Goal: Task Accomplishment & Management: Complete application form

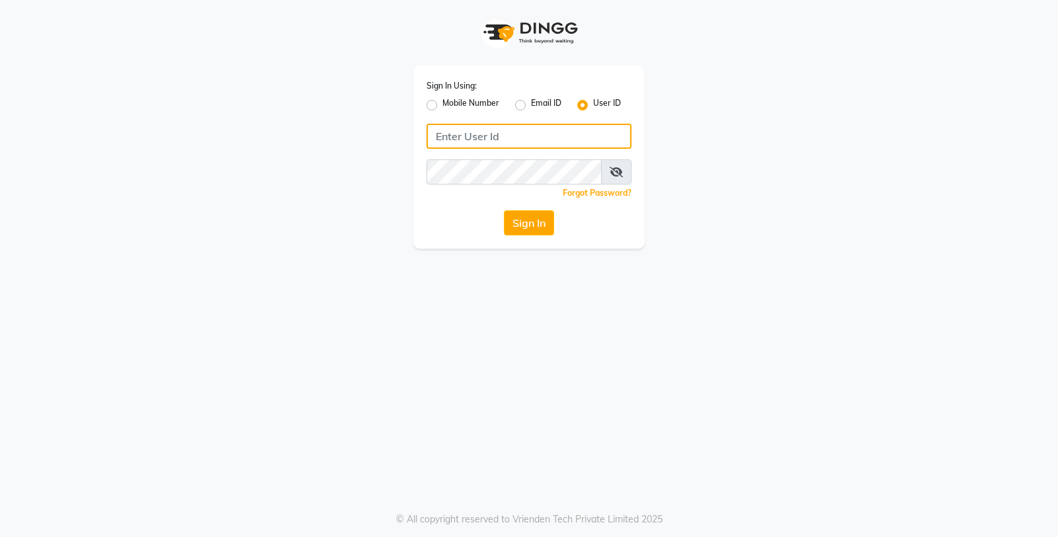
click at [469, 134] on input "Username" at bounding box center [528, 136] width 205 height 25
type input "db enhance"
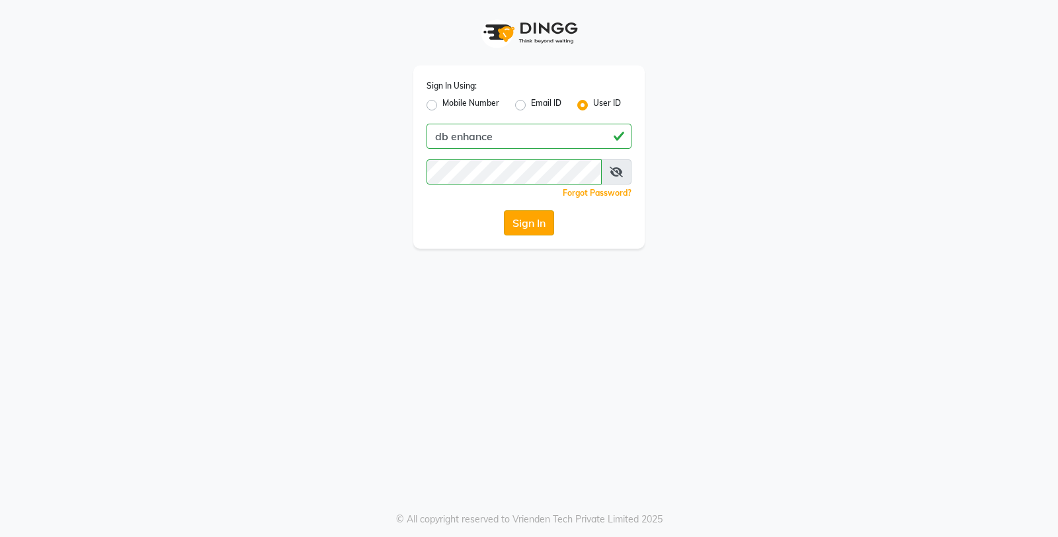
click at [536, 223] on button "Sign In" at bounding box center [529, 222] width 50 height 25
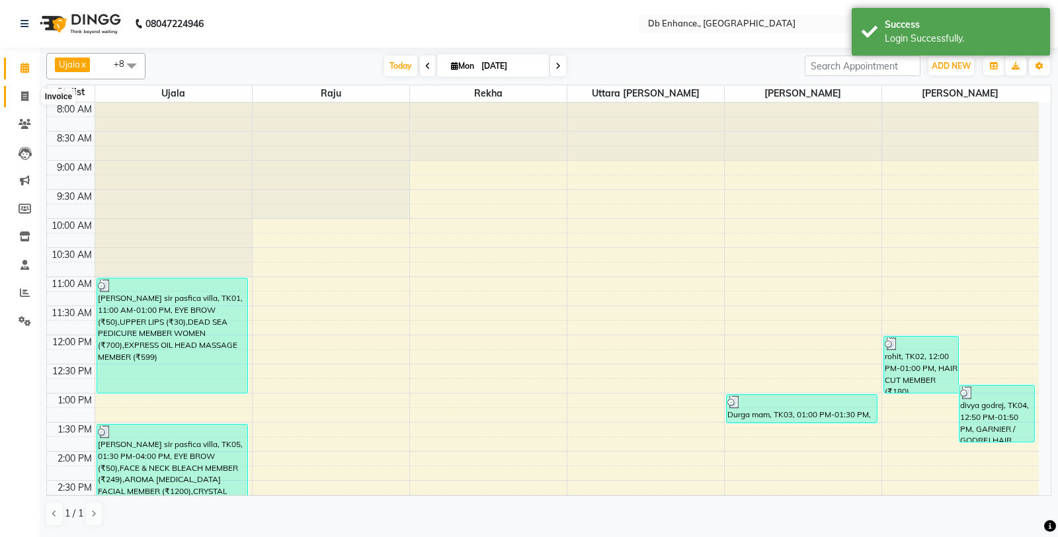
drag, startPoint x: 24, startPoint y: 97, endPoint x: 65, endPoint y: 101, distance: 41.2
click at [24, 97] on icon at bounding box center [24, 96] width 7 height 10
select select "4474"
select select "service"
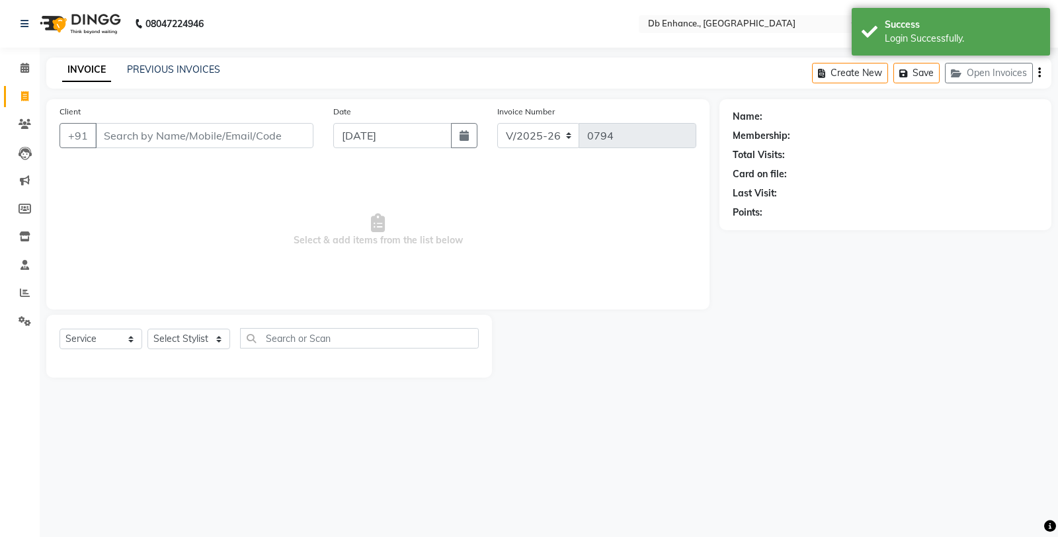
click at [223, 137] on input "Client" at bounding box center [204, 135] width 218 height 25
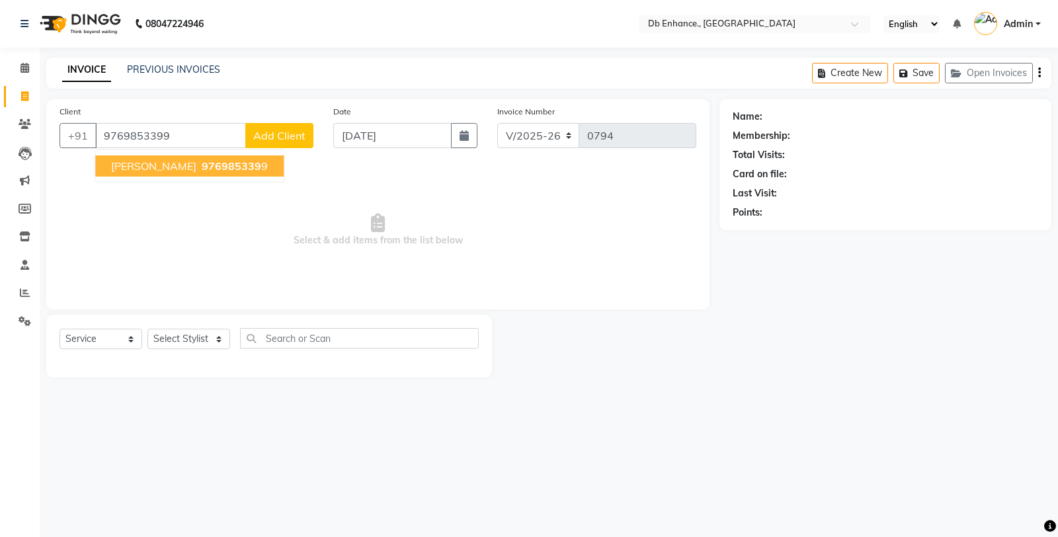
type input "9769853399"
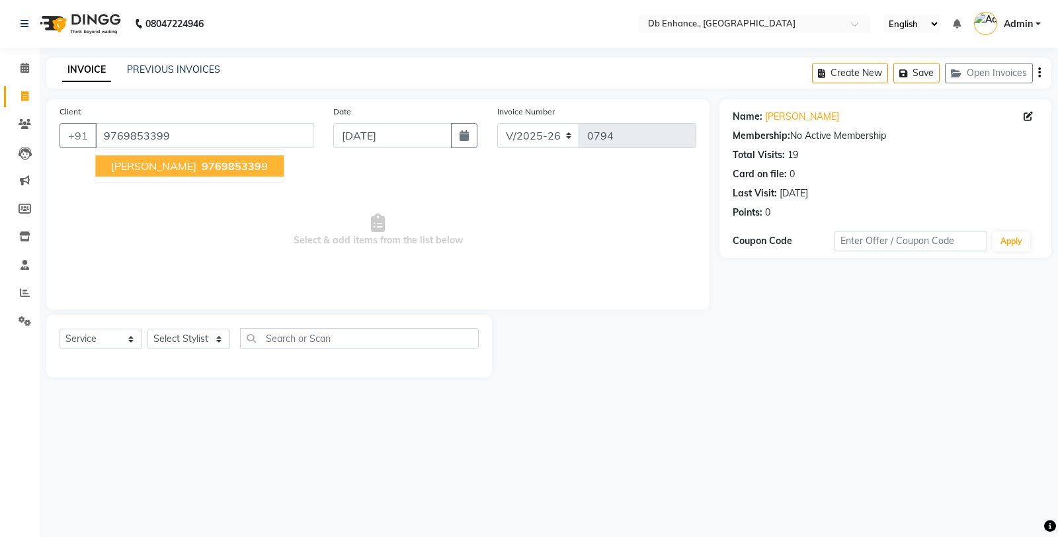
click at [202, 164] on span "976985339" at bounding box center [232, 165] width 60 height 13
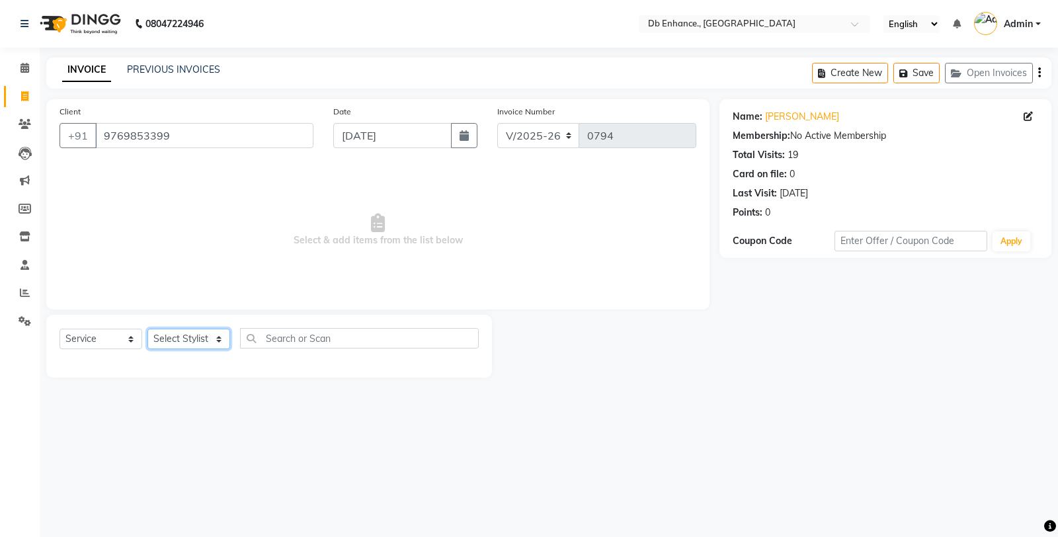
click at [200, 338] on select "Select Stylist [PERSON_NAME] [PERSON_NAME] nishat [PERSON_NAME] [PERSON_NAME] U…" at bounding box center [188, 339] width 83 height 20
select select "87165"
click at [147, 329] on select "Select Stylist [PERSON_NAME] [PERSON_NAME] nishat [PERSON_NAME] [PERSON_NAME] U…" at bounding box center [188, 339] width 83 height 20
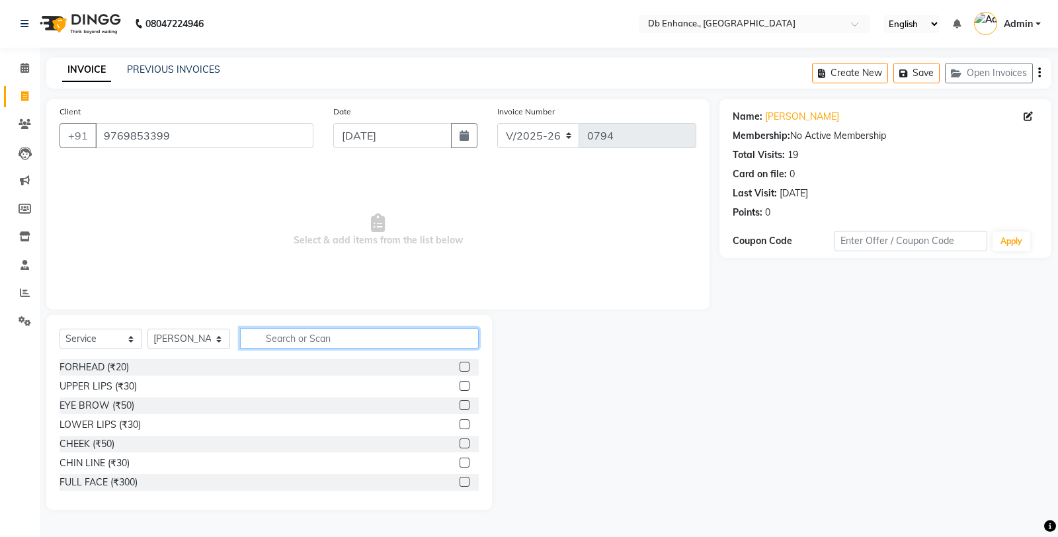
click at [295, 339] on input "text" at bounding box center [359, 338] width 239 height 20
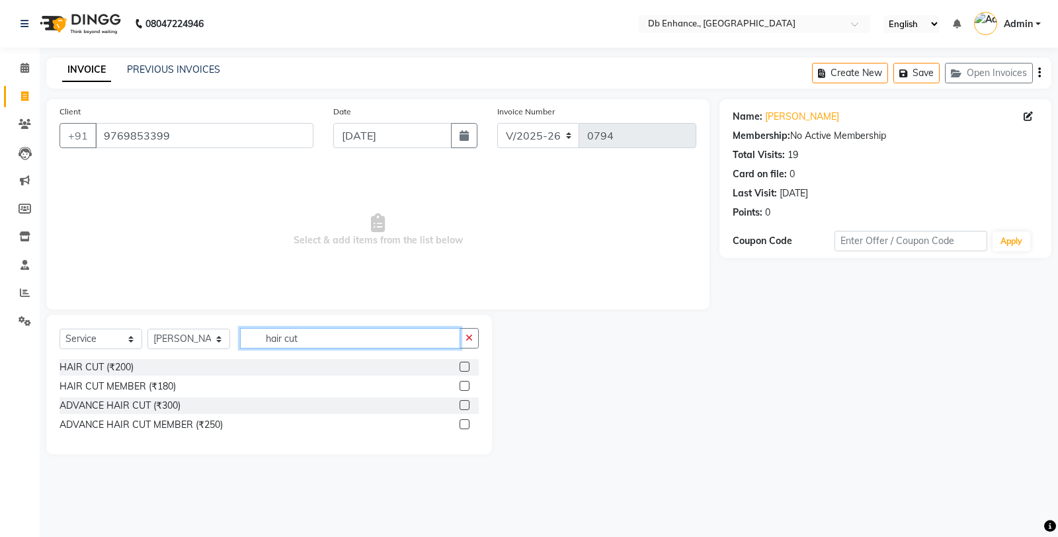
type input "hair cut"
click at [465, 365] on label at bounding box center [465, 367] width 10 height 10
click at [465, 365] on input "checkbox" at bounding box center [464, 367] width 9 height 9
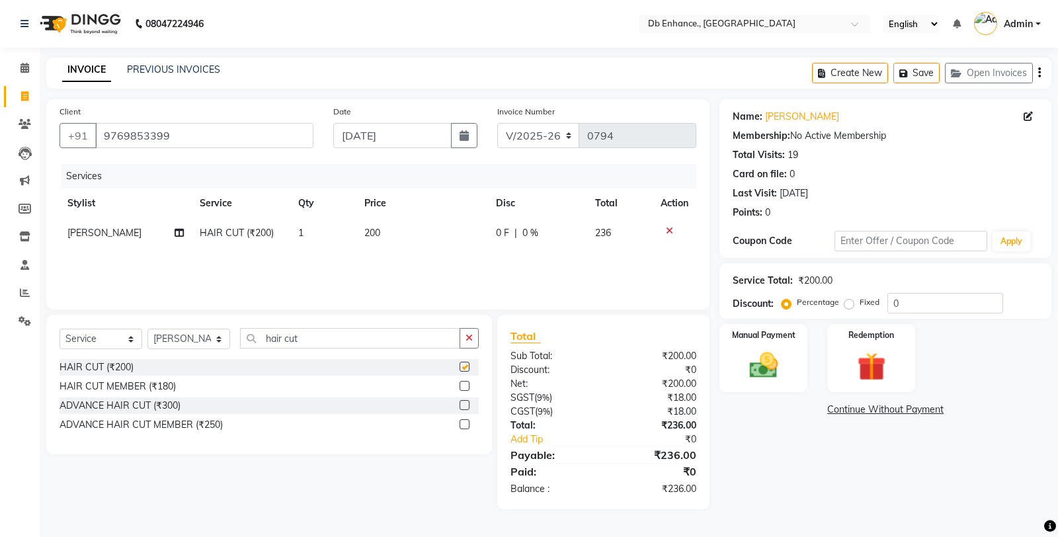
checkbox input "false"
click at [387, 336] on input "hair cut" at bounding box center [350, 338] width 220 height 20
type input "h"
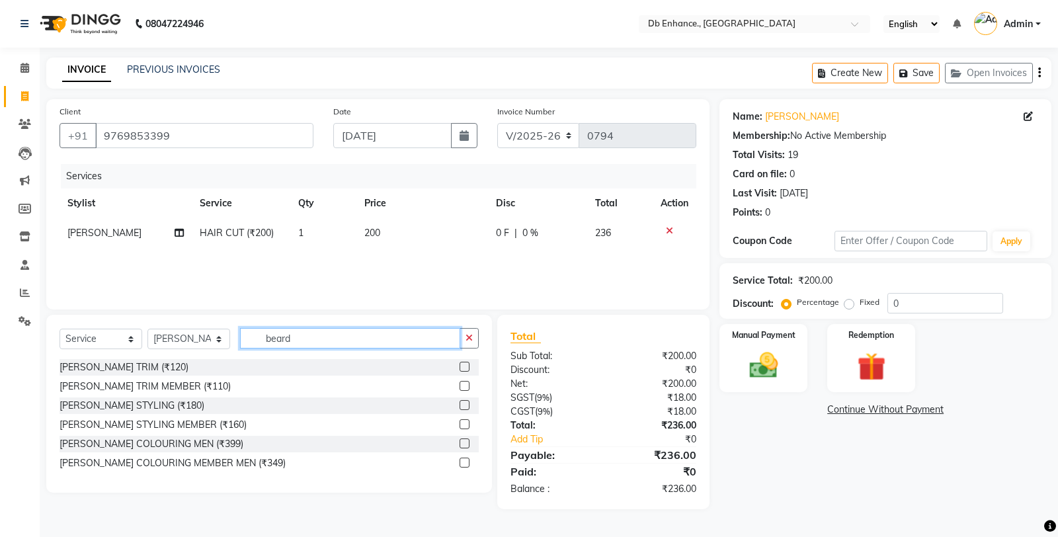
type input "beard"
click at [464, 368] on label at bounding box center [465, 367] width 10 height 10
click at [464, 368] on input "checkbox" at bounding box center [464, 367] width 9 height 9
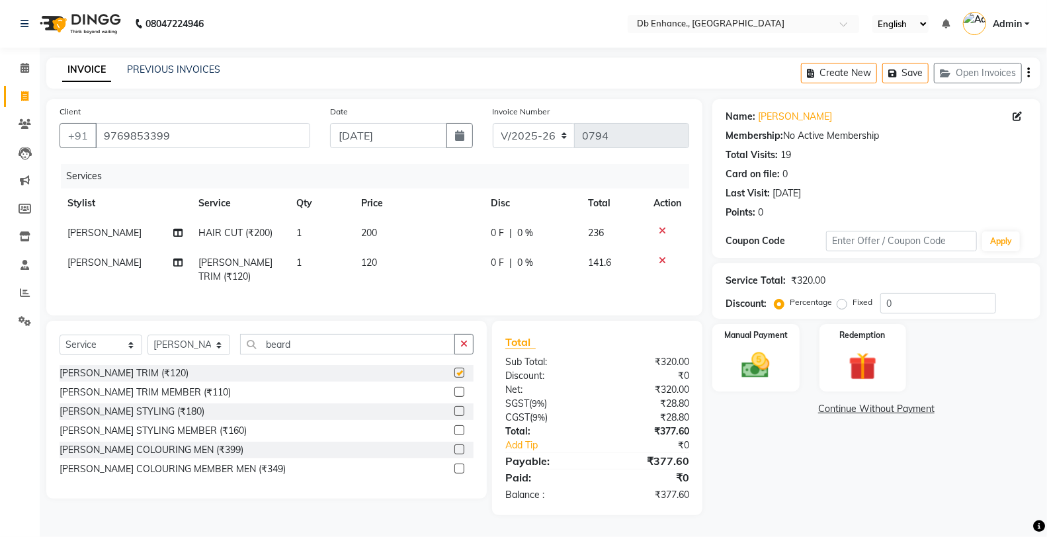
checkbox input "false"
click at [306, 222] on td "1" at bounding box center [320, 233] width 65 height 30
select select "87165"
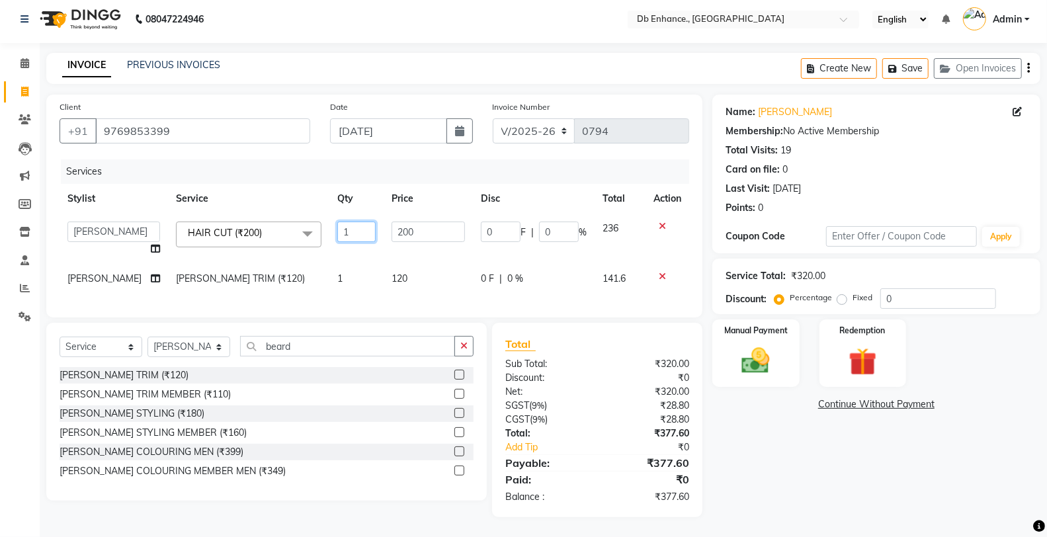
click at [342, 228] on input "1" at bounding box center [356, 232] width 39 height 20
type input "2"
click at [338, 268] on td "1" at bounding box center [356, 279] width 55 height 30
select select "87165"
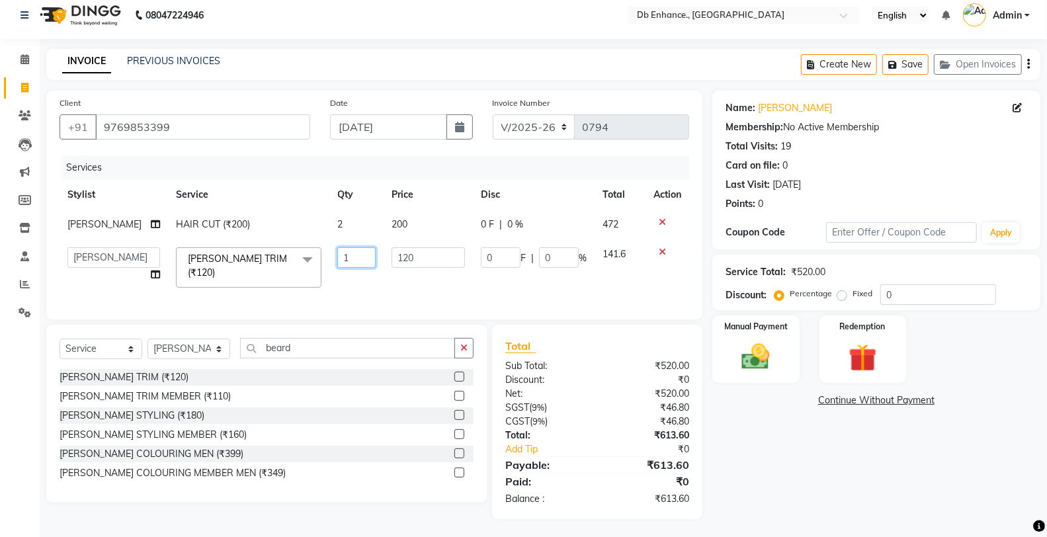
click at [341, 260] on input "1" at bounding box center [356, 257] width 39 height 20
type input "2"
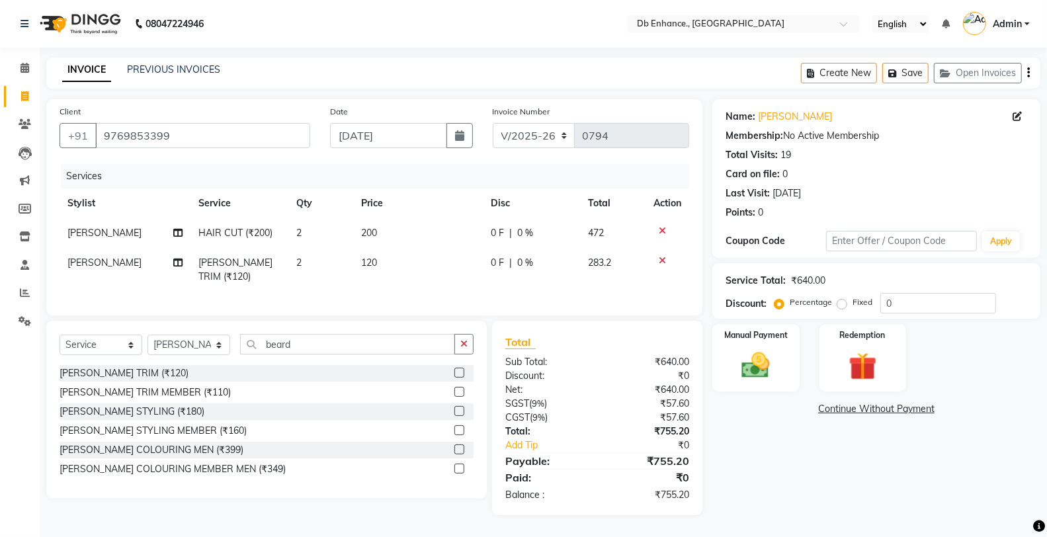
click at [381, 280] on td "120" at bounding box center [418, 270] width 130 height 44
select select "87165"
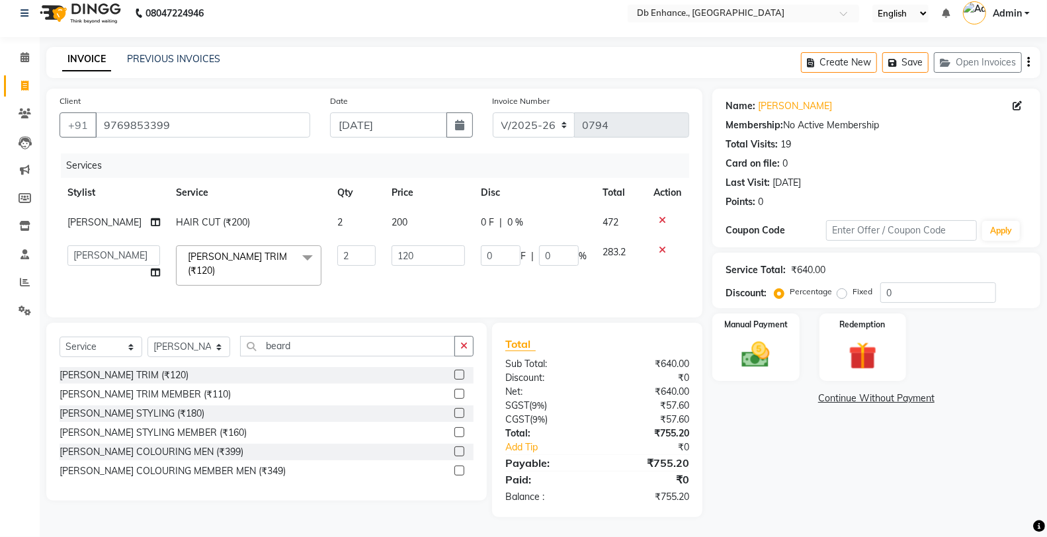
scroll to position [15, 0]
drag, startPoint x: 762, startPoint y: 354, endPoint x: 761, endPoint y: 378, distance: 24.5
click at [762, 353] on img at bounding box center [756, 355] width 46 height 32
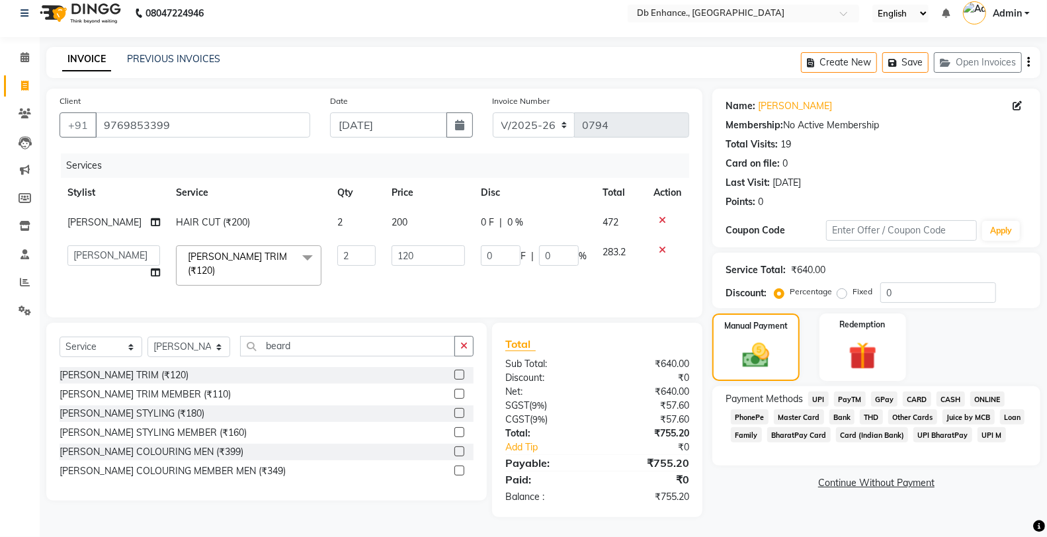
drag, startPoint x: 979, startPoint y: 397, endPoint x: 938, endPoint y: 412, distance: 43.7
click at [979, 395] on span "ONLINE" at bounding box center [987, 398] width 34 height 15
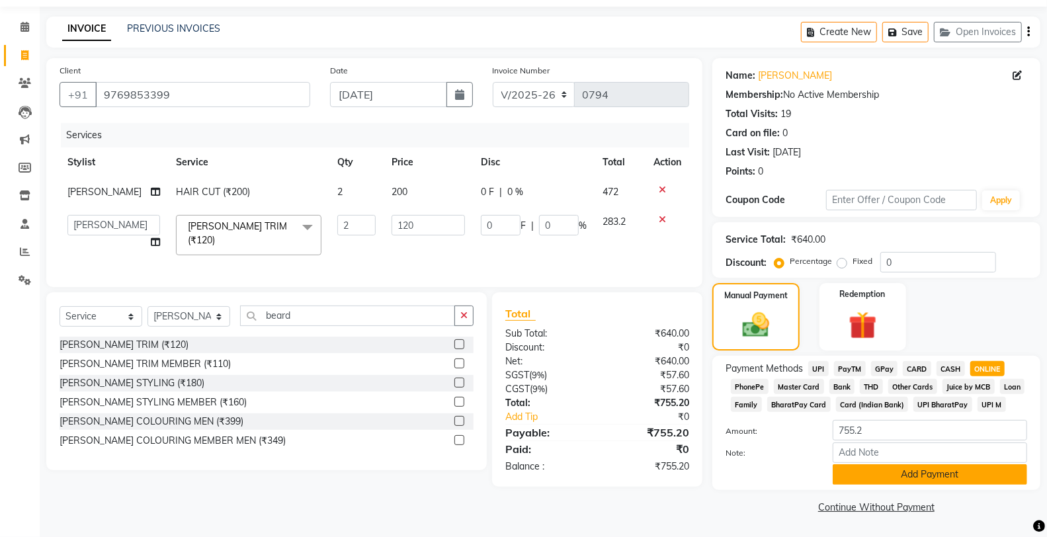
click at [909, 473] on button "Add Payment" at bounding box center [929, 474] width 194 height 20
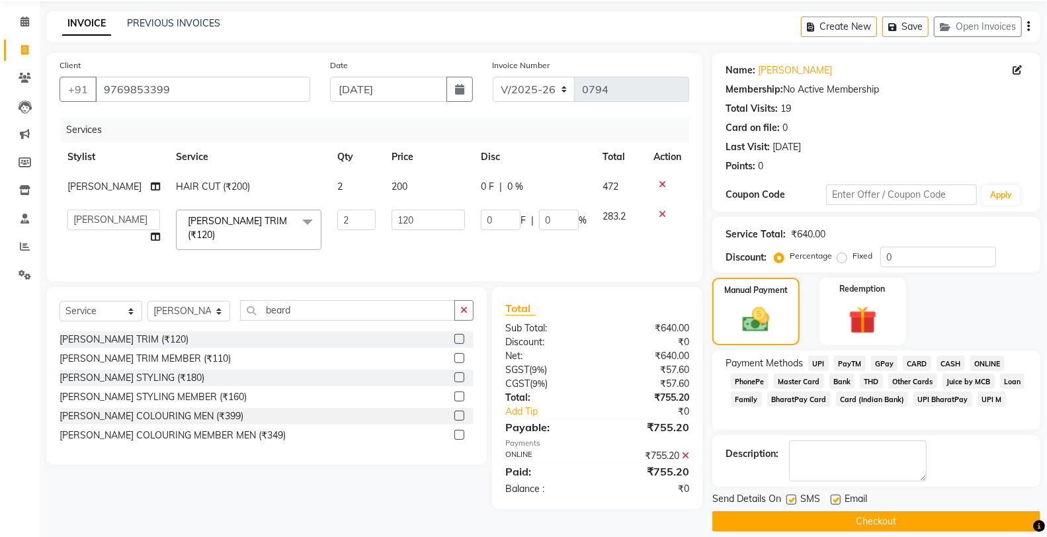
scroll to position [61, 0]
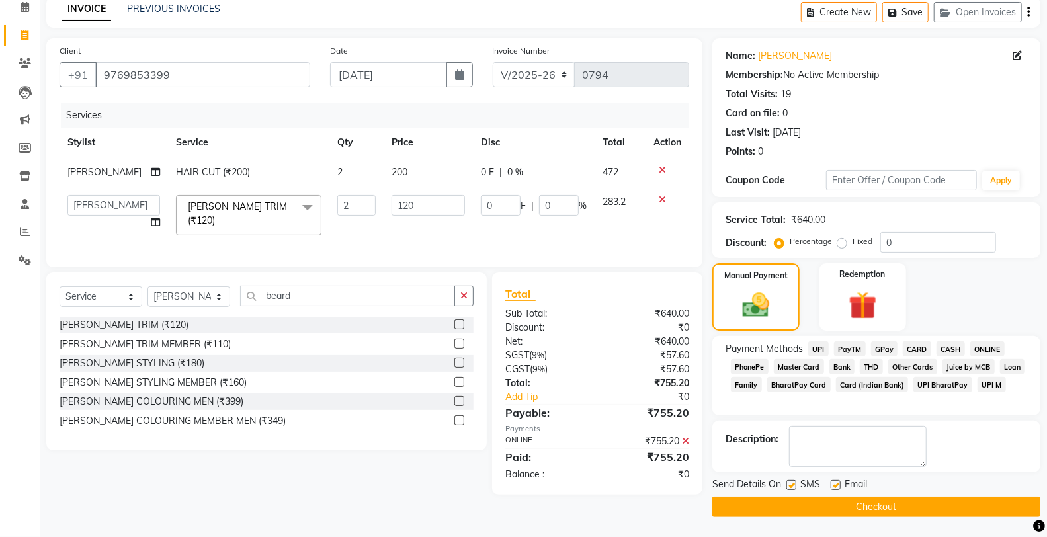
click at [834, 485] on label at bounding box center [835, 485] width 10 height 10
click at [834, 485] on input "checkbox" at bounding box center [834, 485] width 9 height 9
checkbox input "false"
click at [794, 485] on label at bounding box center [791, 485] width 10 height 10
click at [794, 485] on input "checkbox" at bounding box center [790, 485] width 9 height 9
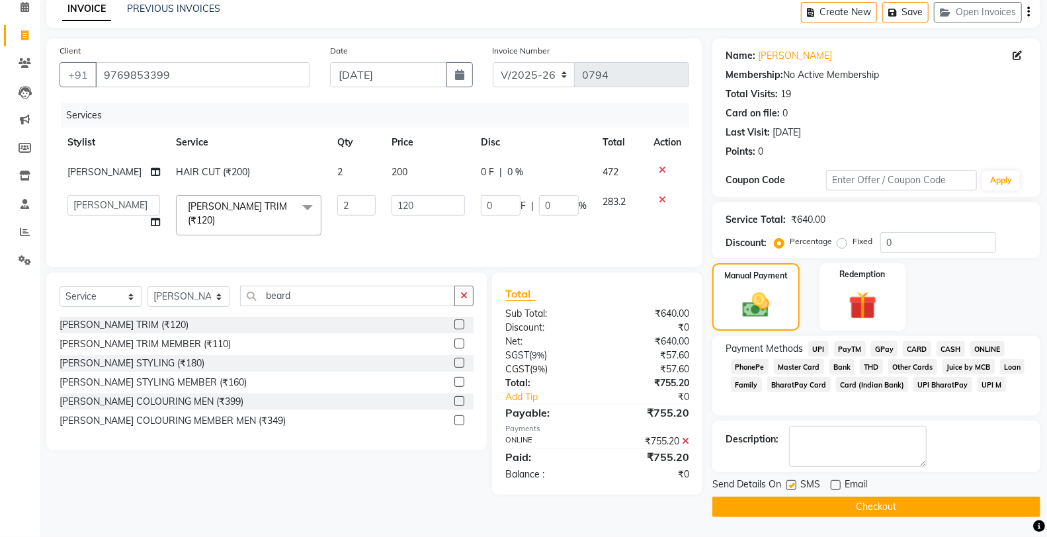
checkbox input "false"
click at [800, 510] on button "Checkout" at bounding box center [876, 507] width 328 height 20
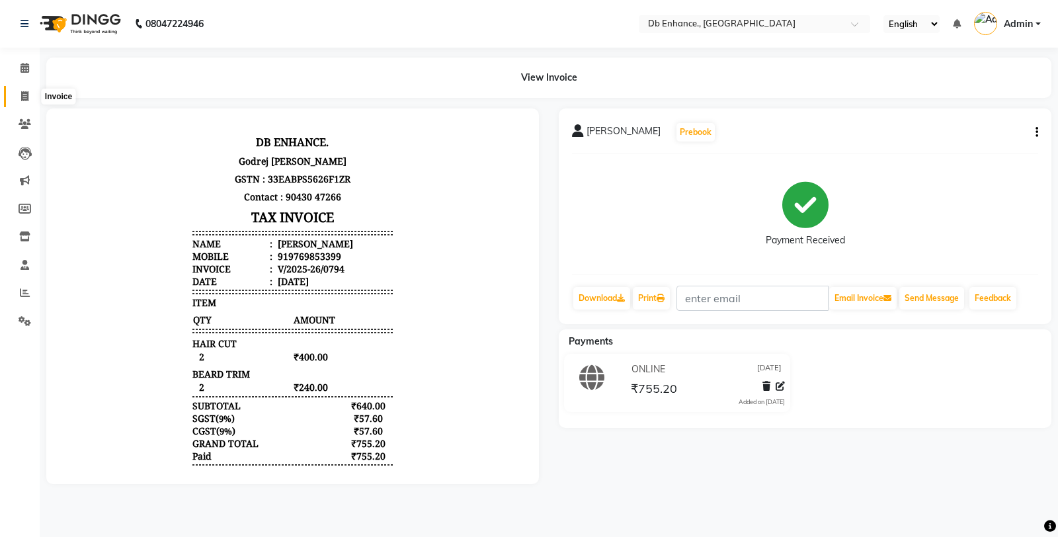
click at [22, 94] on icon at bounding box center [24, 96] width 7 height 10
select select "service"
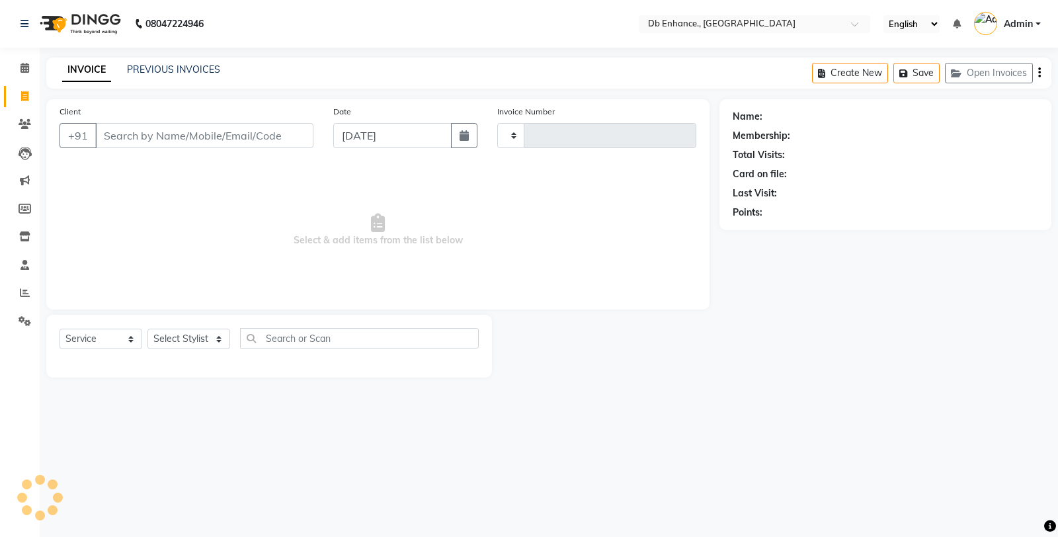
type input "0795"
select select "4474"
click at [134, 138] on input "Client" at bounding box center [204, 135] width 218 height 25
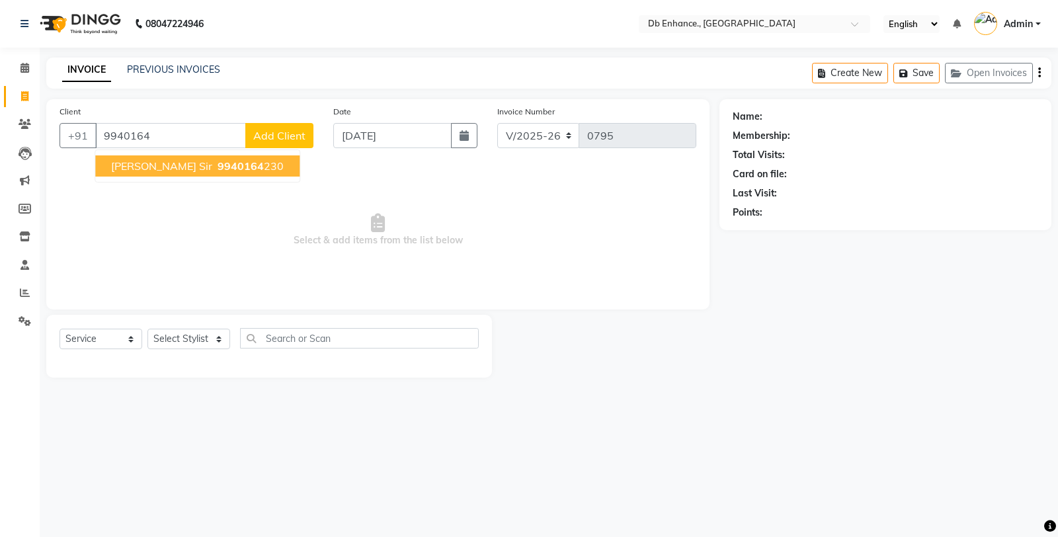
click at [218, 167] on span "9940164" at bounding box center [241, 165] width 46 height 13
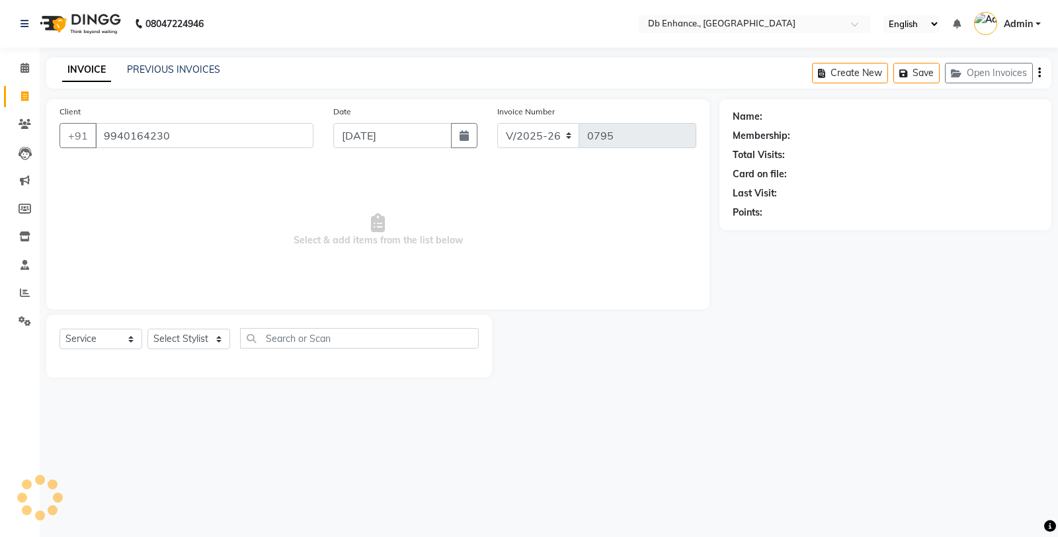
type input "9940164230"
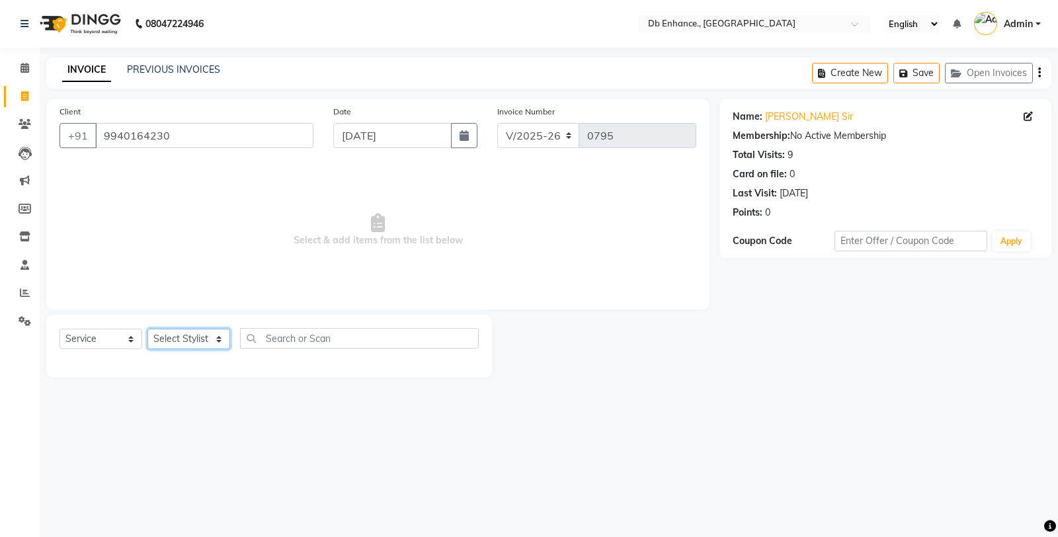
click at [216, 339] on select "Select Stylist [PERSON_NAME] [PERSON_NAME] nishat [PERSON_NAME] [PERSON_NAME] U…" at bounding box center [188, 339] width 83 height 20
select select "87165"
click at [147, 329] on select "Select Stylist [PERSON_NAME] [PERSON_NAME] nishat [PERSON_NAME] [PERSON_NAME] U…" at bounding box center [188, 339] width 83 height 20
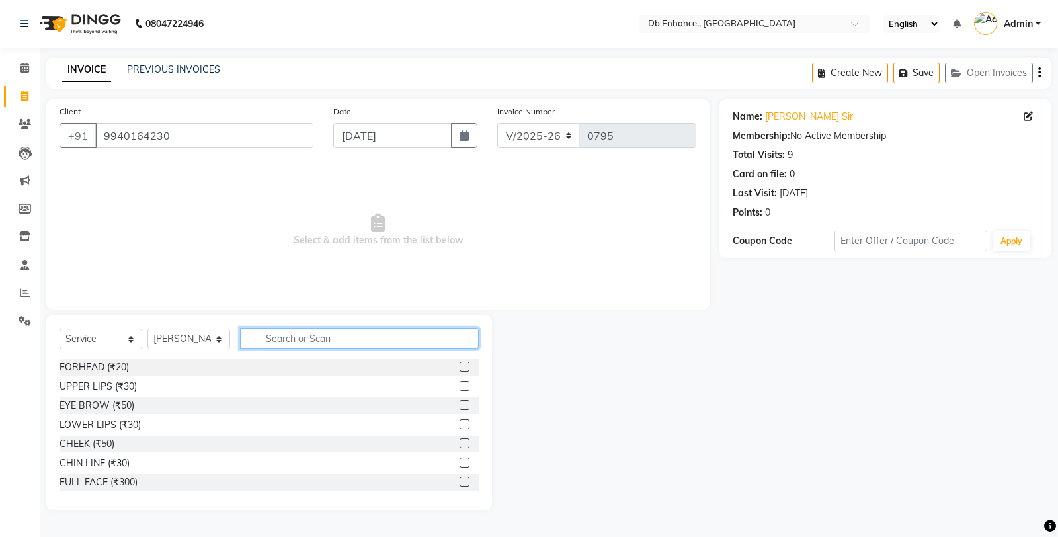
click at [382, 337] on input "text" at bounding box center [359, 338] width 239 height 20
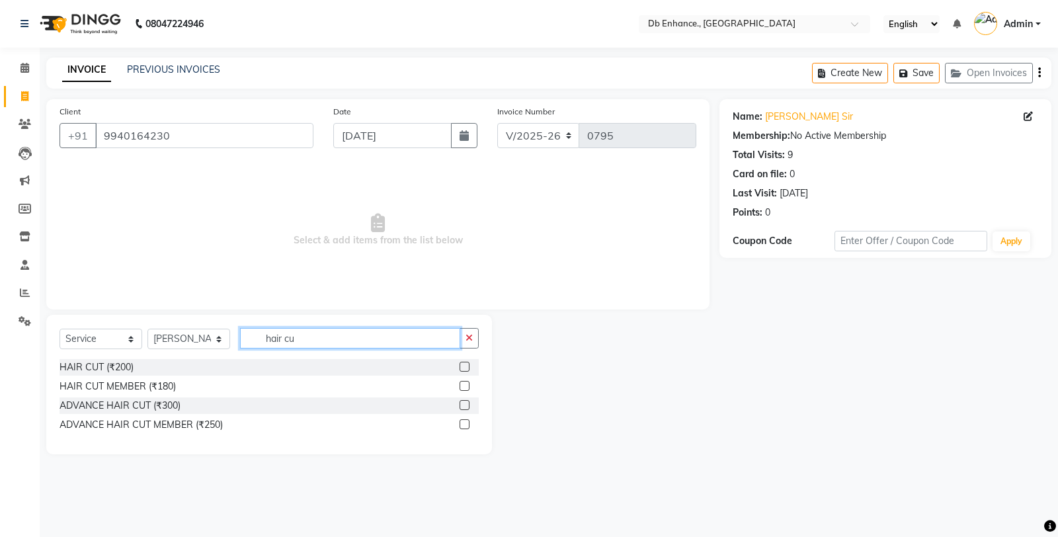
type input "hair cu"
click at [463, 366] on label at bounding box center [465, 367] width 10 height 10
click at [463, 366] on input "checkbox" at bounding box center [464, 367] width 9 height 9
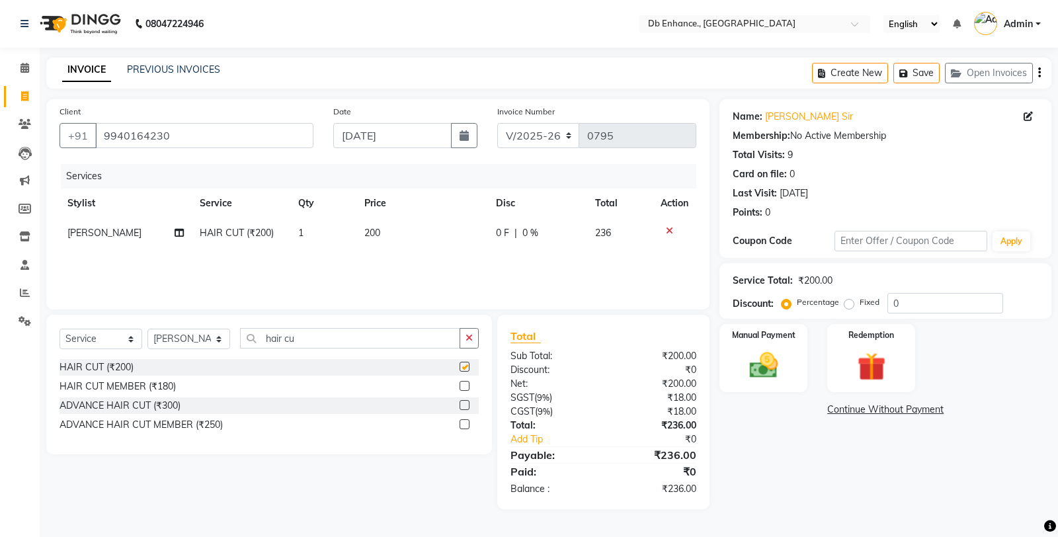
checkbox input "false"
click at [772, 361] on img at bounding box center [764, 365] width 48 height 34
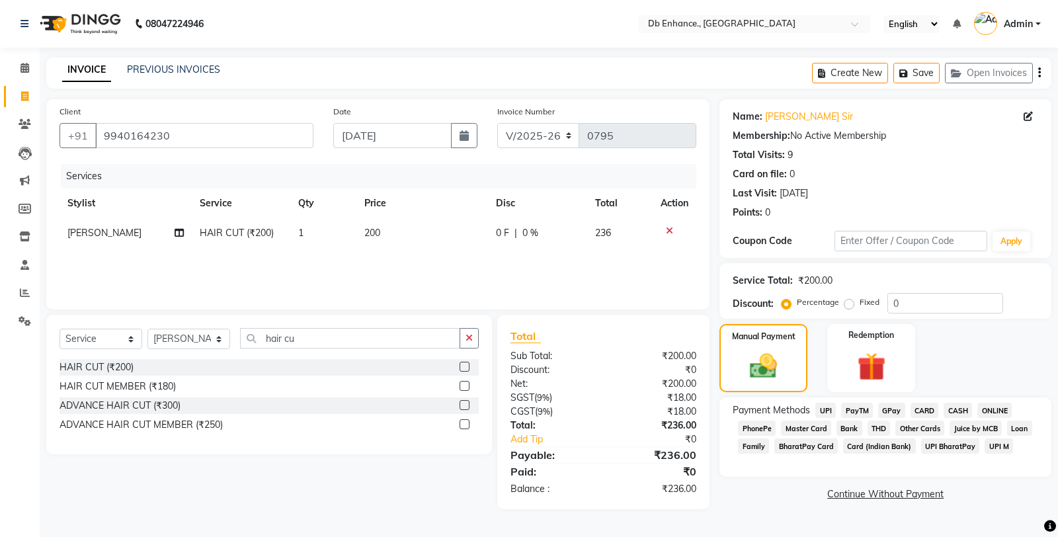
click at [981, 403] on span "ONLINE" at bounding box center [994, 410] width 34 height 15
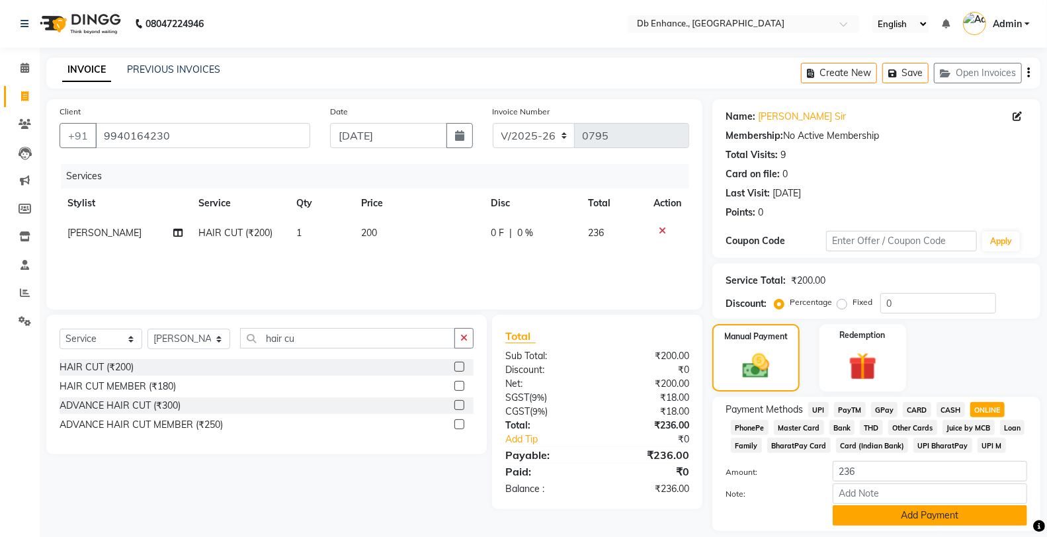
scroll to position [42, 0]
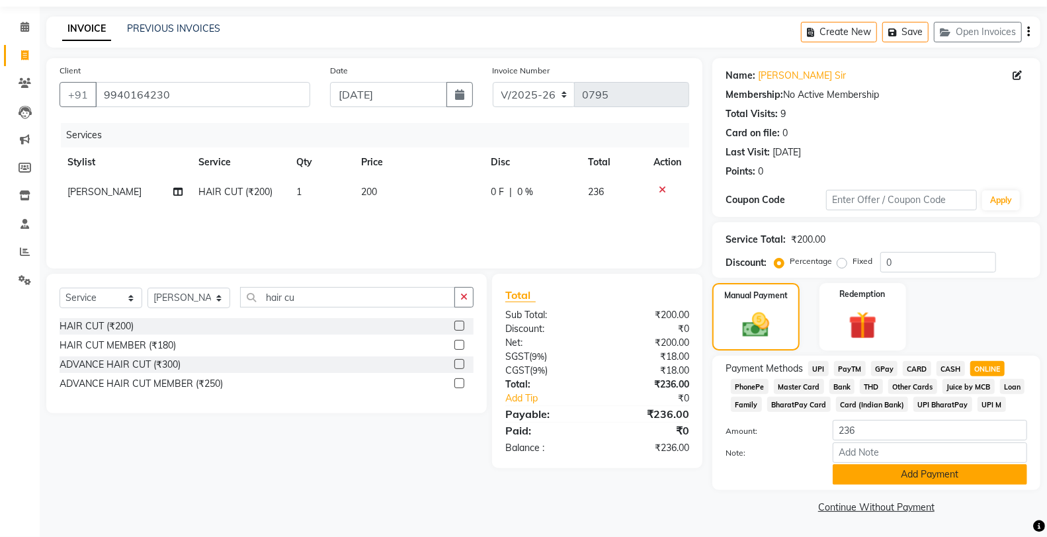
click at [868, 476] on button "Add Payment" at bounding box center [929, 474] width 194 height 20
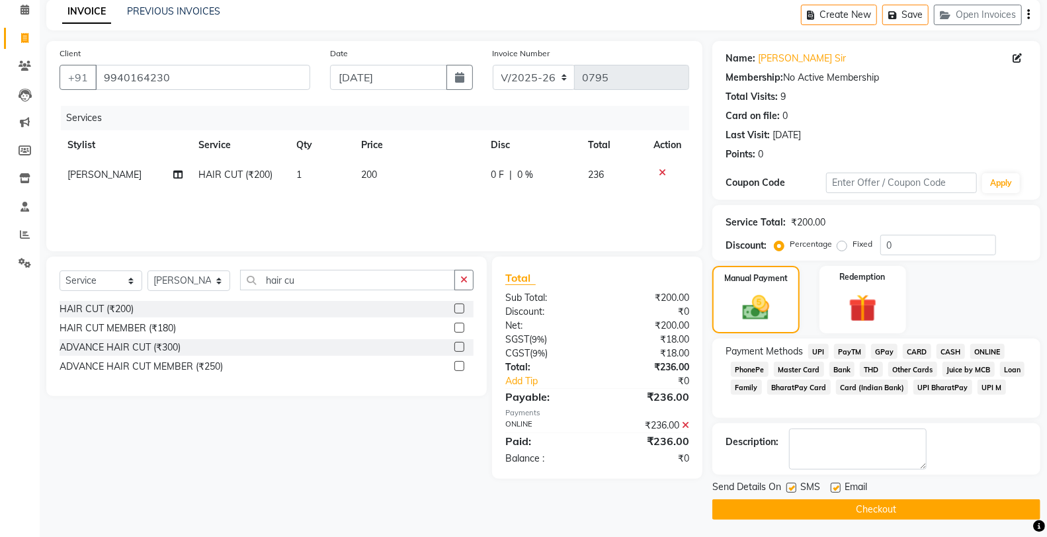
scroll to position [61, 0]
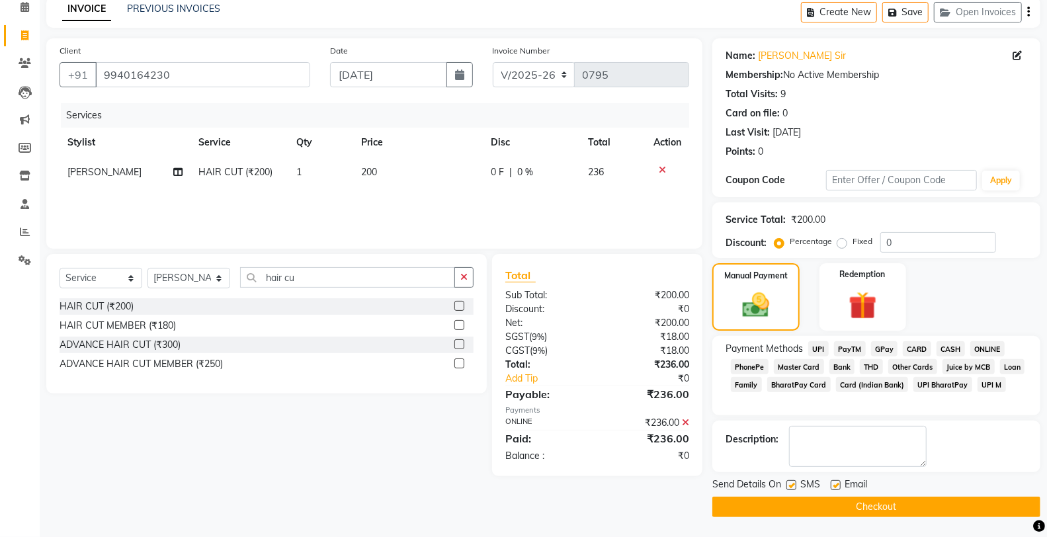
click at [836, 483] on label at bounding box center [835, 485] width 10 height 10
click at [836, 483] on input "checkbox" at bounding box center [834, 485] width 9 height 9
checkbox input "false"
click at [789, 485] on label at bounding box center [791, 485] width 10 height 10
click at [789, 485] on input "checkbox" at bounding box center [790, 485] width 9 height 9
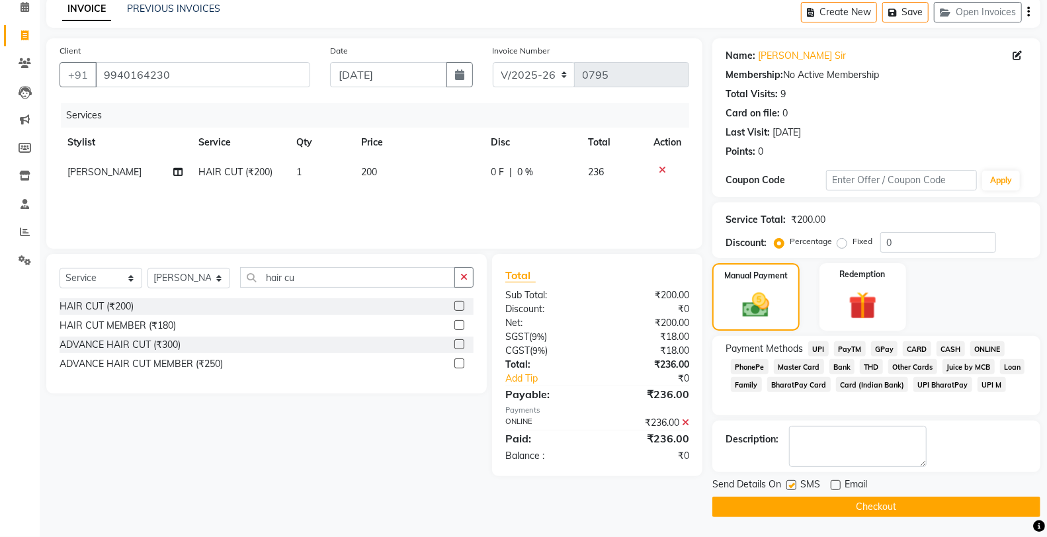
checkbox input "false"
click at [809, 509] on button "Checkout" at bounding box center [876, 507] width 328 height 20
